Goal: Transaction & Acquisition: Purchase product/service

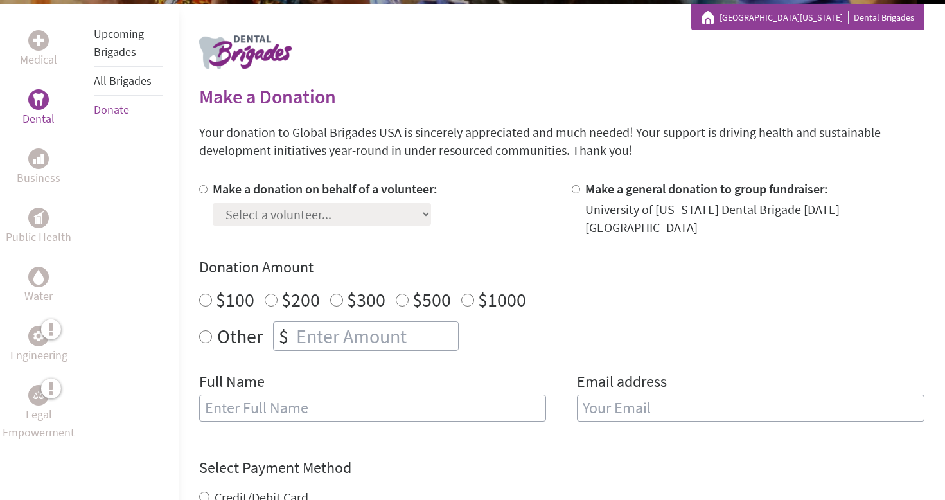
scroll to position [299, 0]
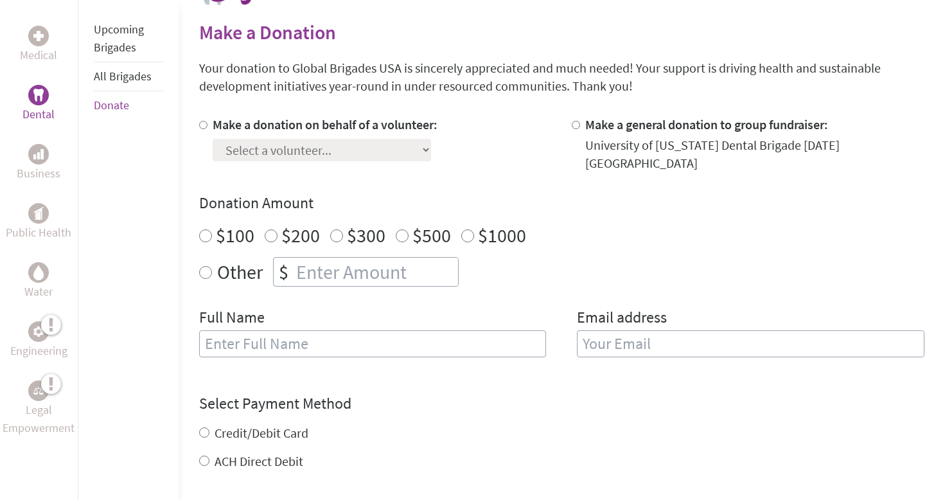
click at [209, 124] on div at bounding box center [205, 144] width 13 height 57
click at [204, 125] on input "Make a donation on behalf of a volunteer:" at bounding box center [203, 125] width 8 height 8
radio input "true"
select select "0845A12C-9554-11F0-9E6E-42010A400005"
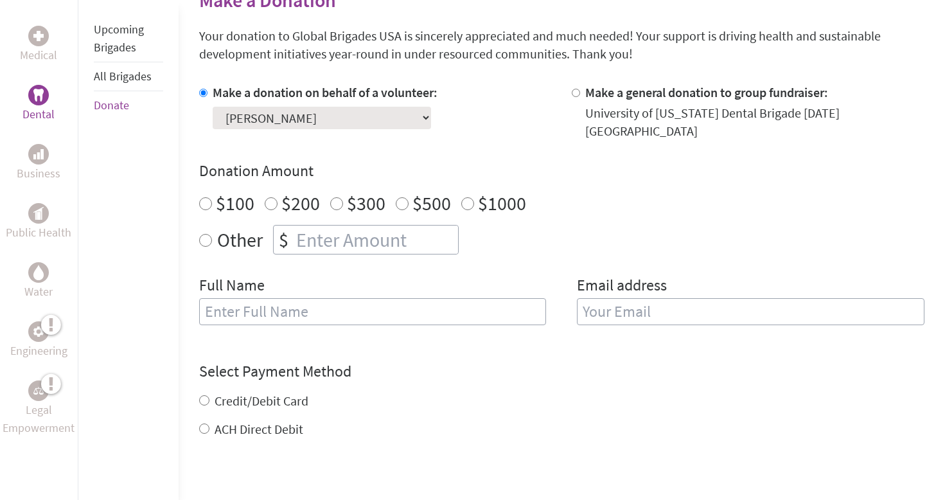
scroll to position [335, 0]
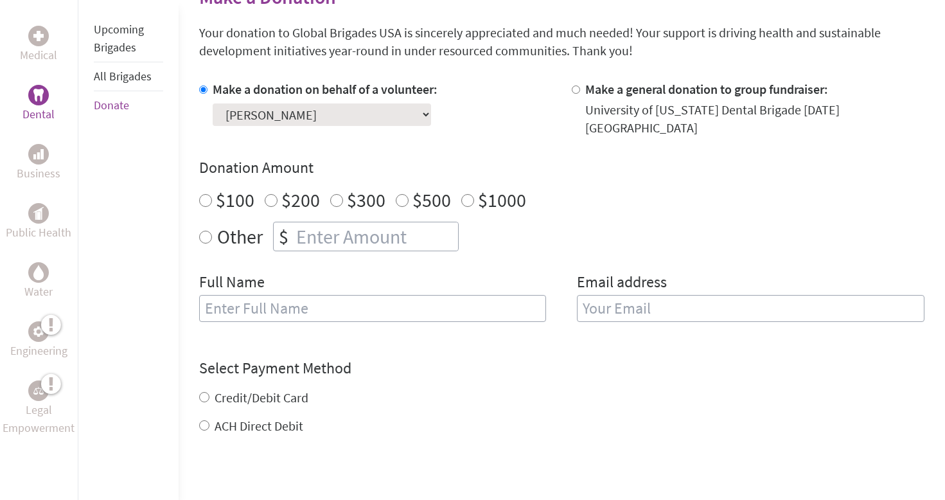
radio input "true"
click at [351, 222] on input "number" at bounding box center [376, 236] width 164 height 28
type input "250"
type input "[PERSON_NAME]"
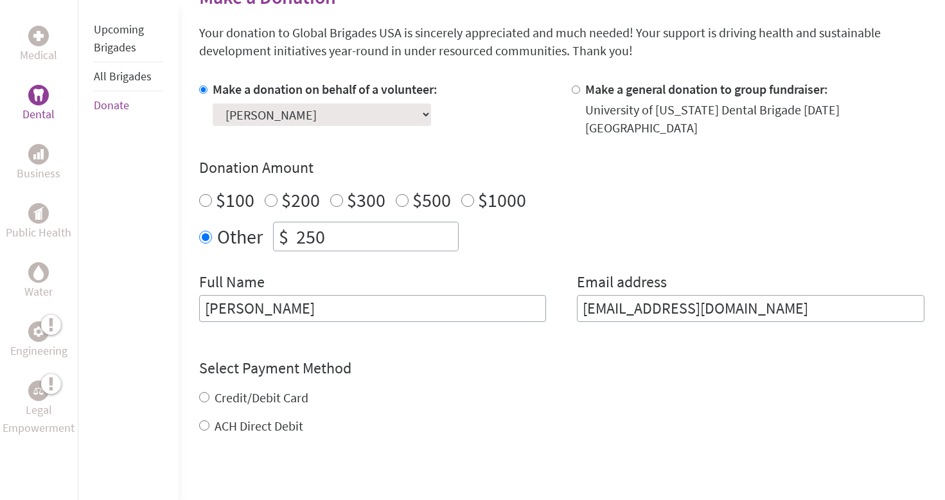
type input "[EMAIL_ADDRESS][DOMAIN_NAME]"
click at [204, 389] on div "Credit/Debit Card ACH Direct Debit" at bounding box center [561, 412] width 725 height 46
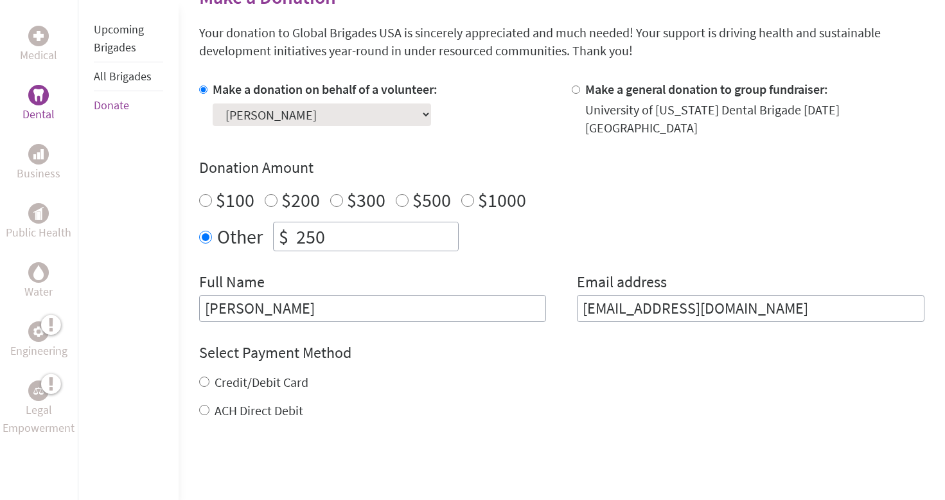
scroll to position [452, 0]
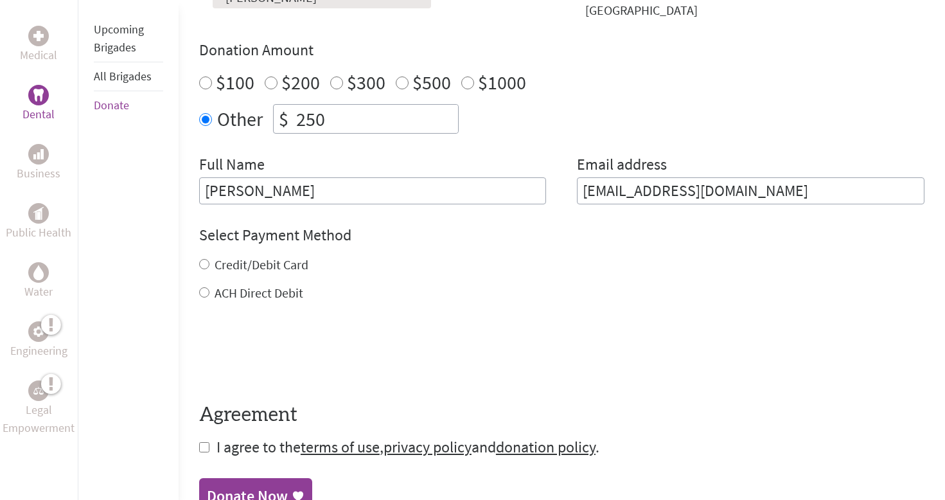
click at [212, 256] on div "Credit/Debit Card" at bounding box center [561, 265] width 725 height 18
click at [209, 256] on div "Credit/Debit Card" at bounding box center [561, 265] width 725 height 18
click at [204, 259] on input "Credit/Debit Card" at bounding box center [204, 264] width 10 height 10
radio input "true"
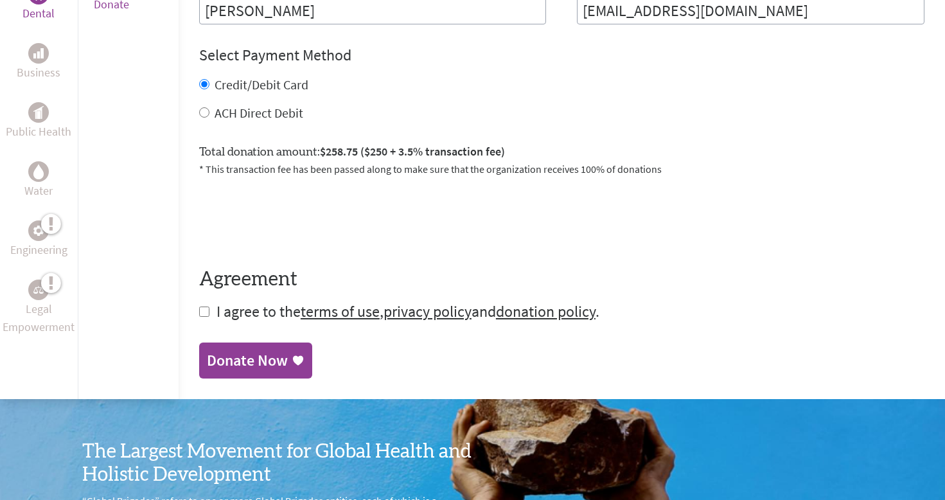
scroll to position [640, 0]
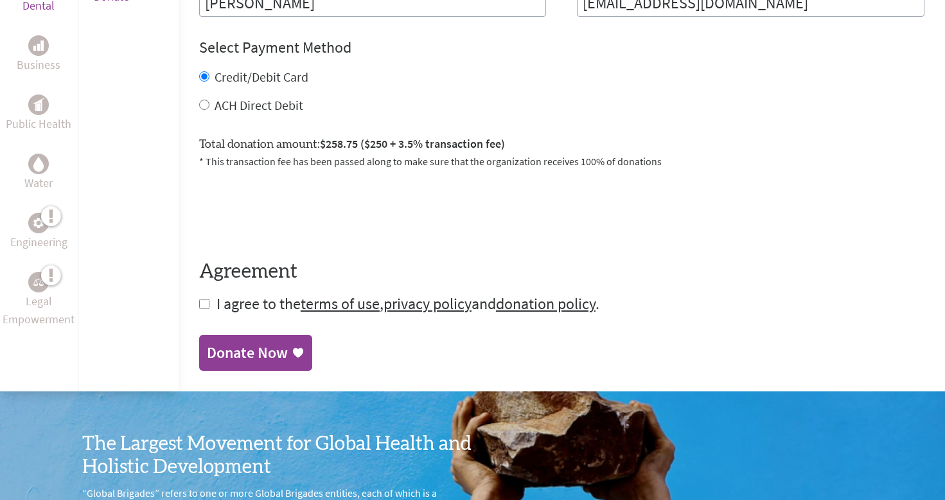
click at [208, 292] on form "Make a donation on behalf of a volunteer: Select a volunteer... [PERSON_NAME] […" at bounding box center [561, 44] width 725 height 539
click at [200, 299] on input "checkbox" at bounding box center [204, 304] width 10 height 10
checkbox input "true"
click at [244, 344] on div "Donate Now" at bounding box center [247, 354] width 81 height 21
